Goal: Find specific page/section: Find specific page/section

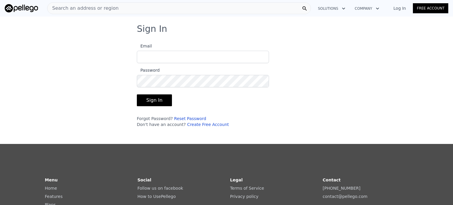
click at [151, 51] on input "Email" at bounding box center [203, 57] width 132 height 12
type input "[EMAIL_ADDRESS][DOMAIN_NAME]"
click at [156, 106] on button "Sign In" at bounding box center [154, 100] width 35 height 12
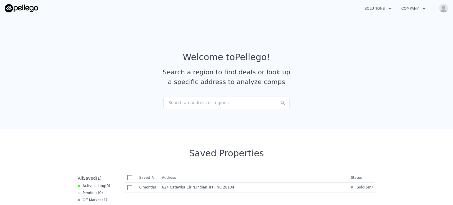
click at [197, 103] on div "Search an address or region..." at bounding box center [226, 102] width 126 height 13
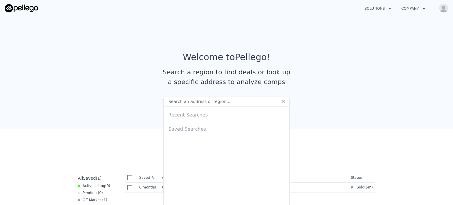
click at [198, 114] on div "Recent Searches" at bounding box center [226, 114] width 121 height 14
click at [183, 114] on div "Recent Searches" at bounding box center [226, 114] width 121 height 14
click at [192, 101] on input "text" at bounding box center [226, 101] width 126 height 11
paste input "[STREET_ADDRESS]"
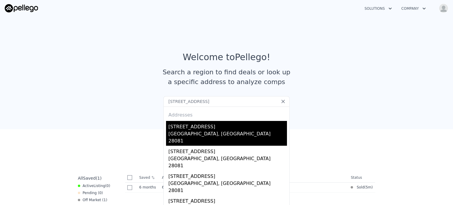
type input "[STREET_ADDRESS]"
click at [196, 131] on div "[GEOGRAPHIC_DATA], [GEOGRAPHIC_DATA] 28081" at bounding box center [227, 137] width 118 height 15
